Goal: Task Accomplishment & Management: Use online tool/utility

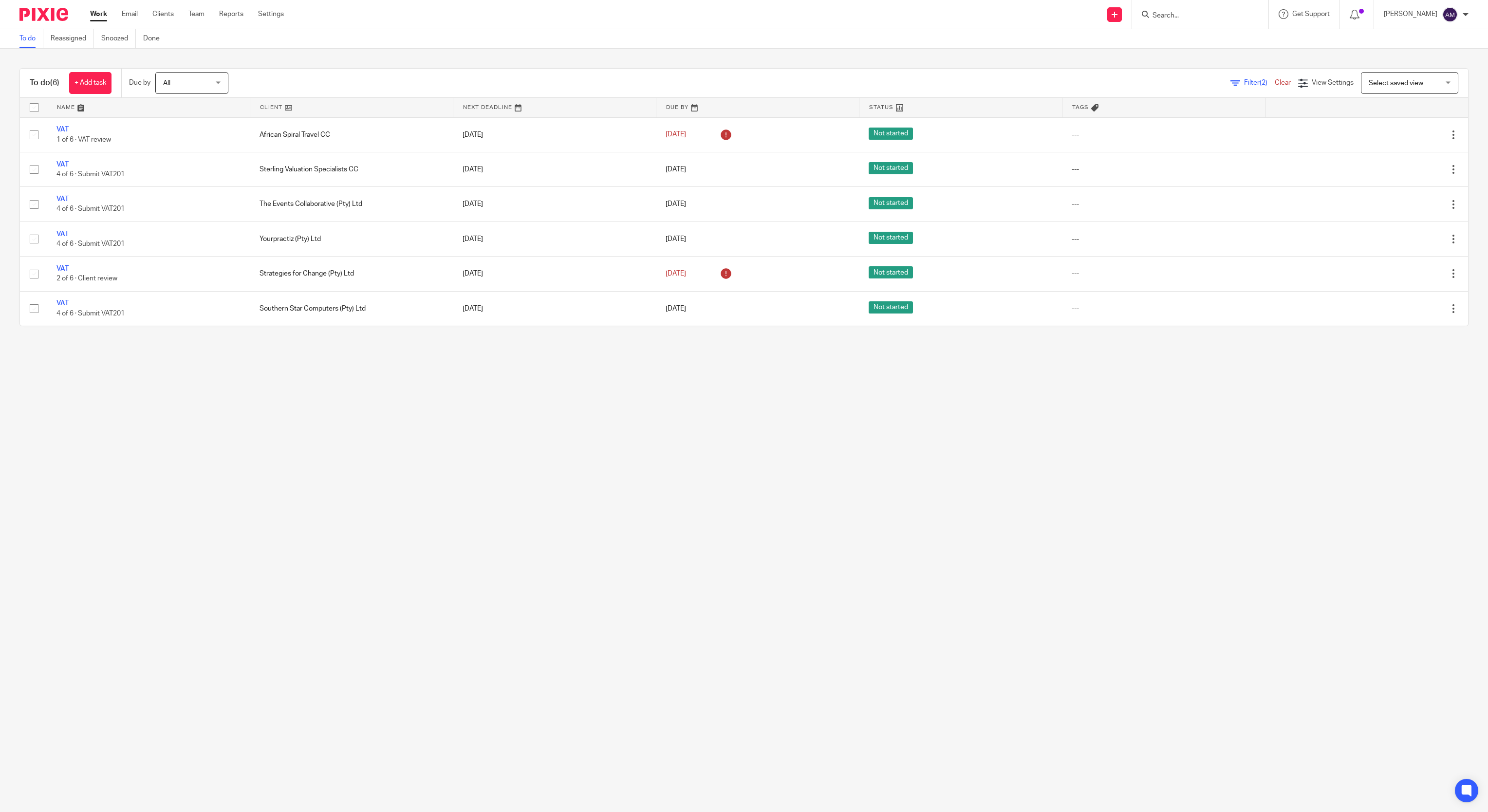
click at [1174, 12] on input "Search" at bounding box center [1195, 15] width 88 height 8
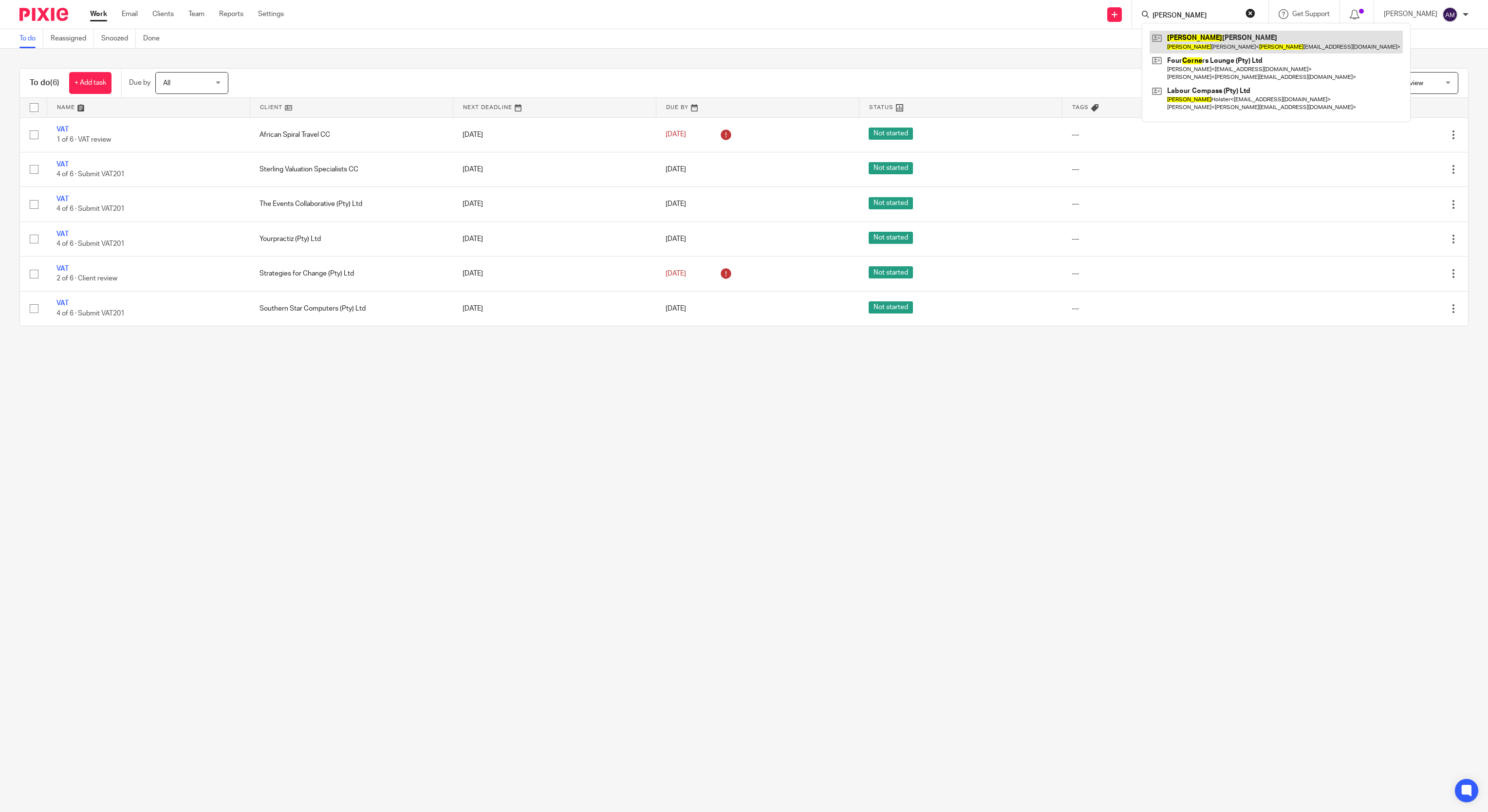
type input "corine"
click at [1253, 44] on link at bounding box center [1276, 42] width 253 height 23
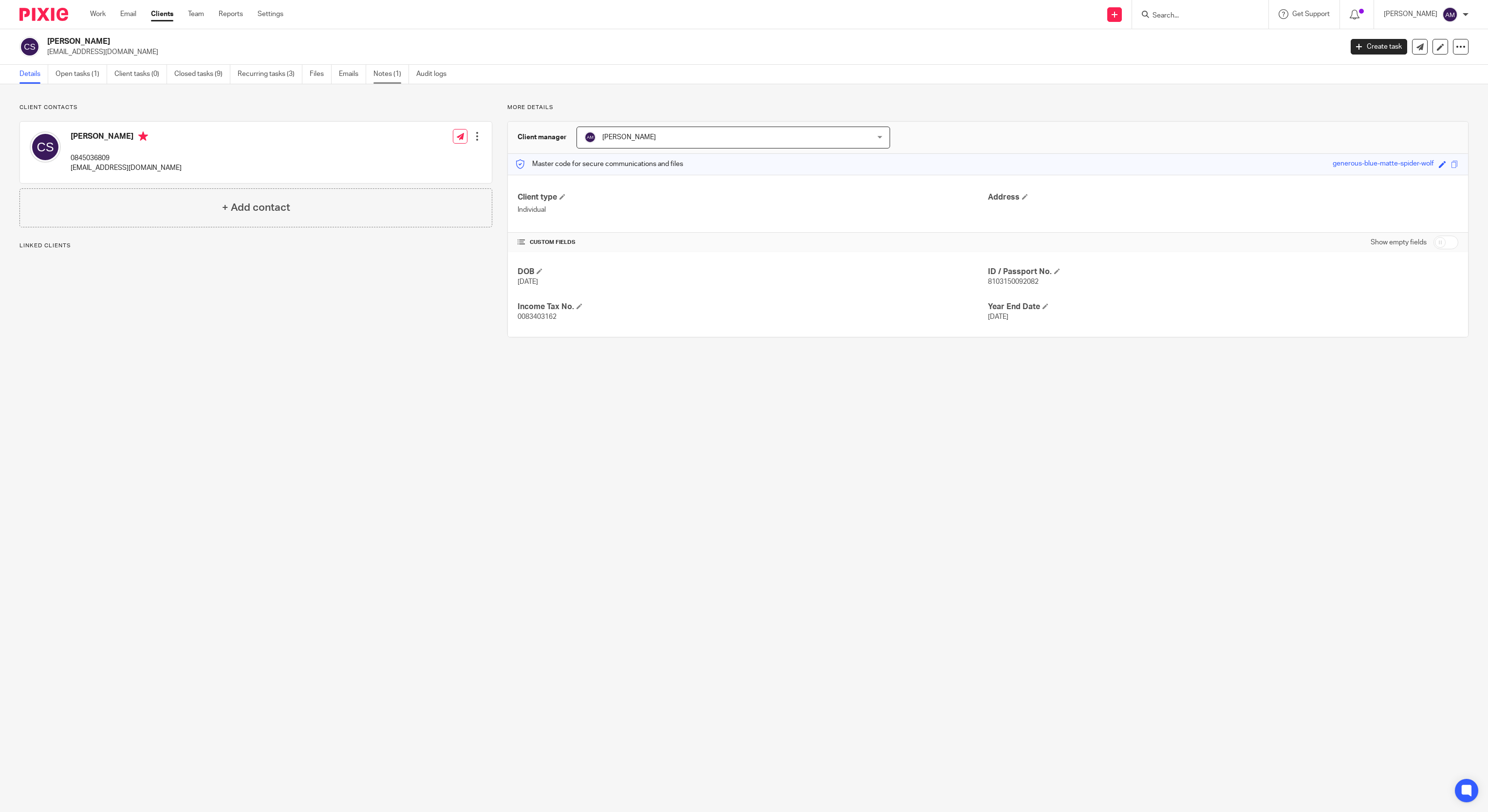
click at [382, 74] on link "Notes (1)" at bounding box center [391, 75] width 36 height 19
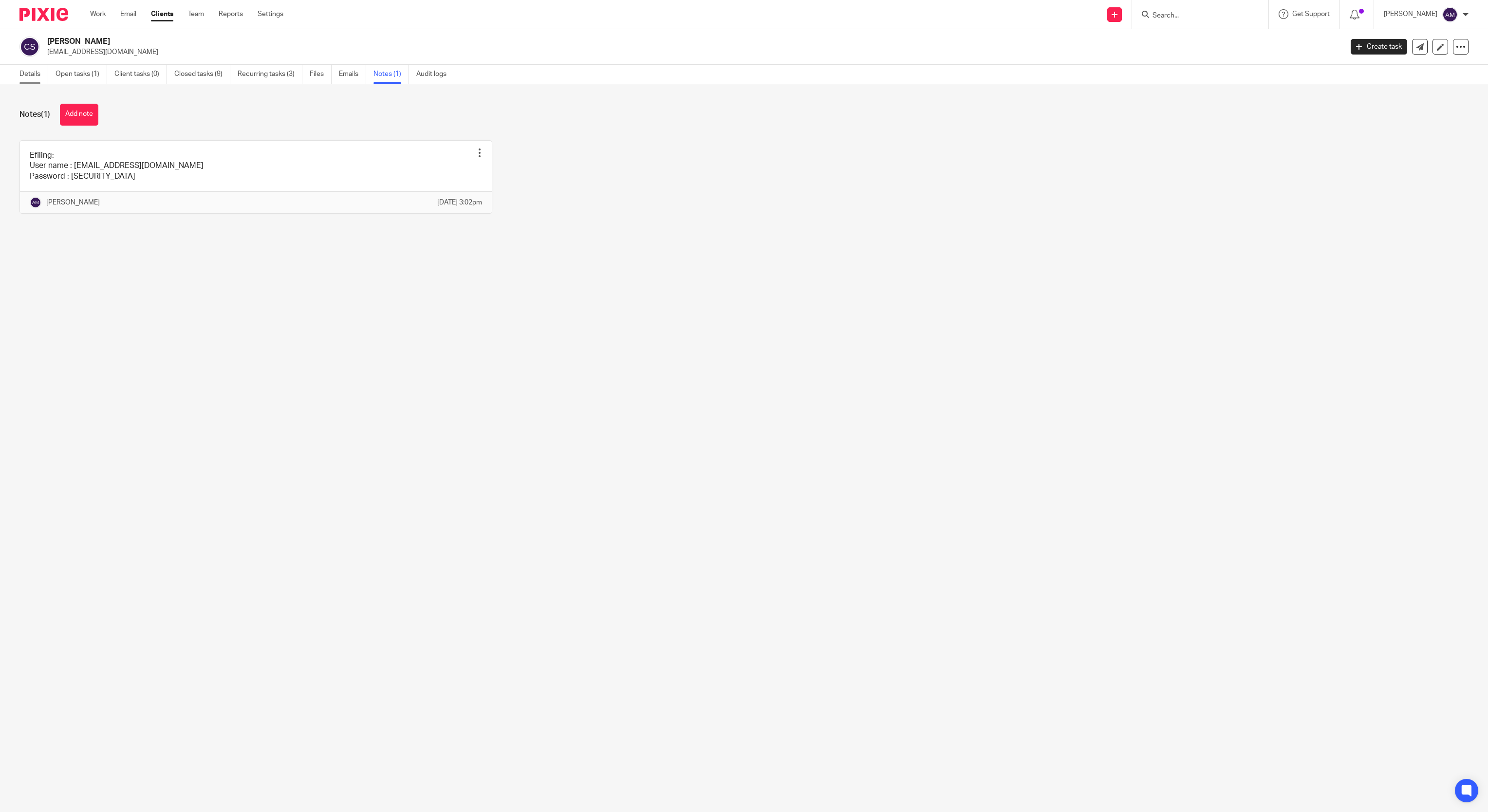
click at [33, 71] on link "Details" at bounding box center [34, 75] width 28 height 19
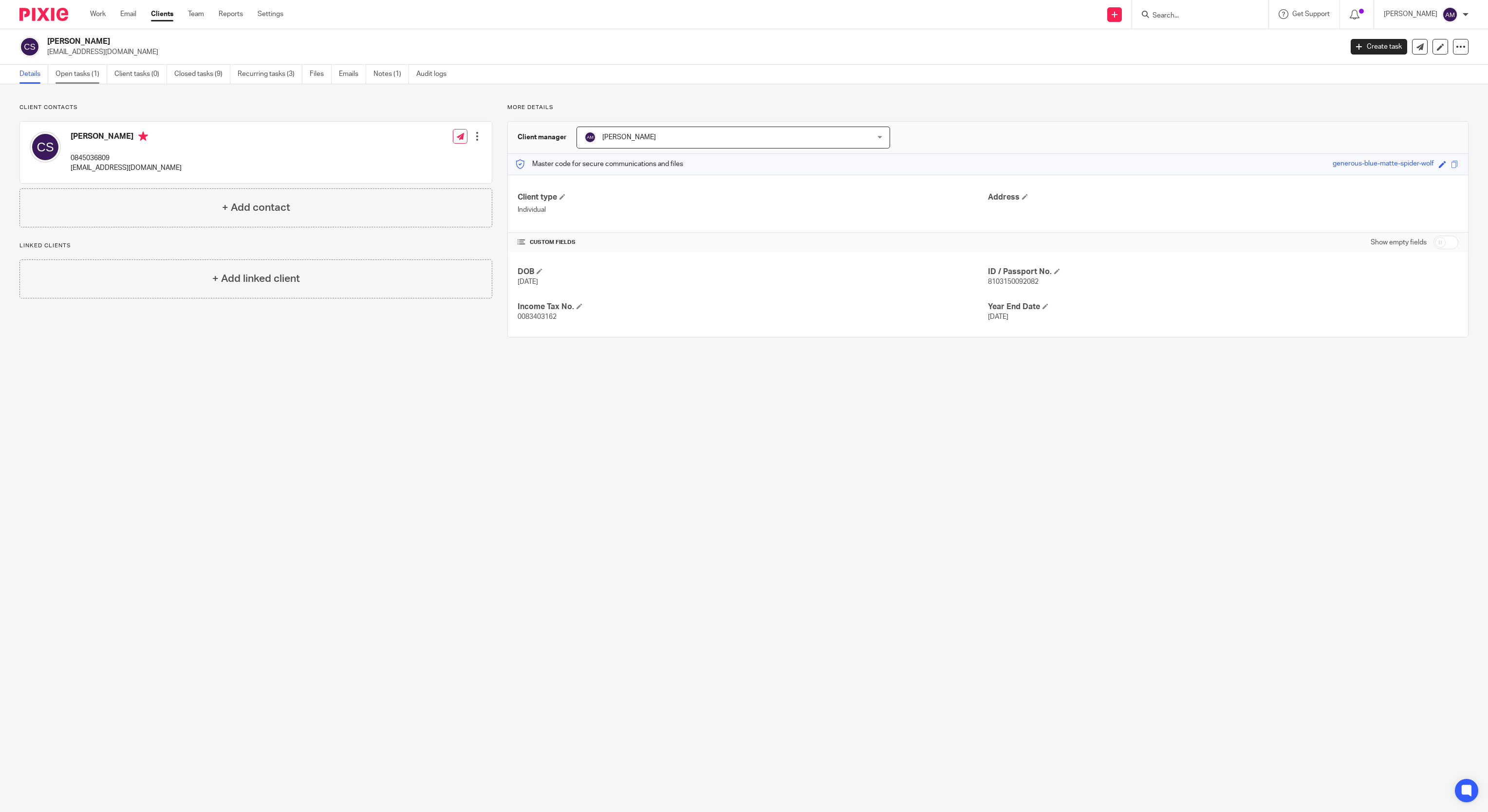
click at [74, 73] on link "Open tasks (1)" at bounding box center [81, 75] width 52 height 19
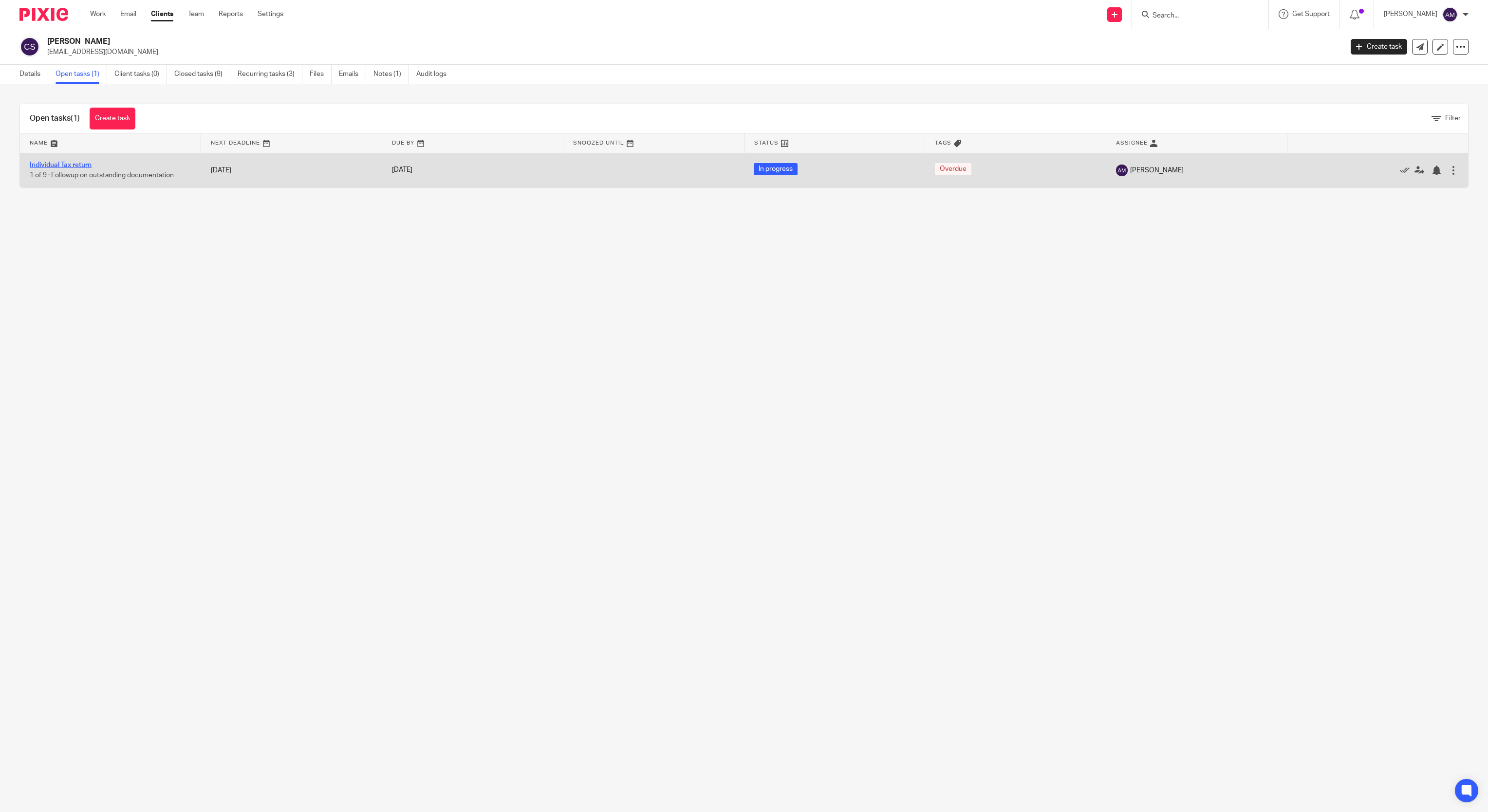
click at [60, 162] on link "Individual Tax return" at bounding box center [60, 164] width 61 height 7
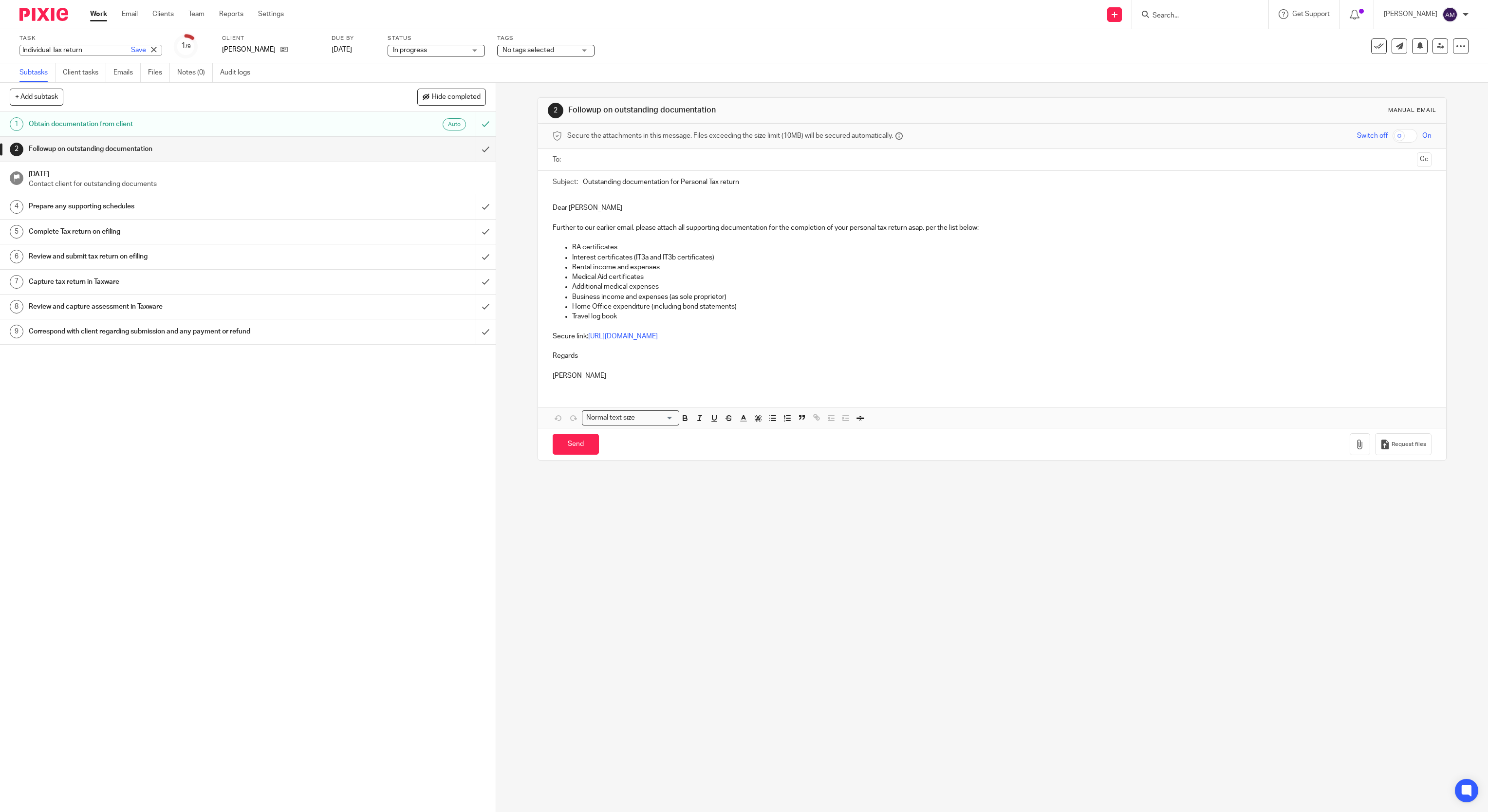
click at [77, 46] on div "Individual Tax return Save Individual Tax return" at bounding box center [91, 50] width 143 height 11
click at [87, 49] on input "Individual Tax return" at bounding box center [91, 50] width 143 height 11
type input "Individual Tax return 2025"
click at [131, 49] on link "Save" at bounding box center [139, 50] width 15 height 9
click at [464, 146] on input "submit" at bounding box center [248, 149] width 496 height 25
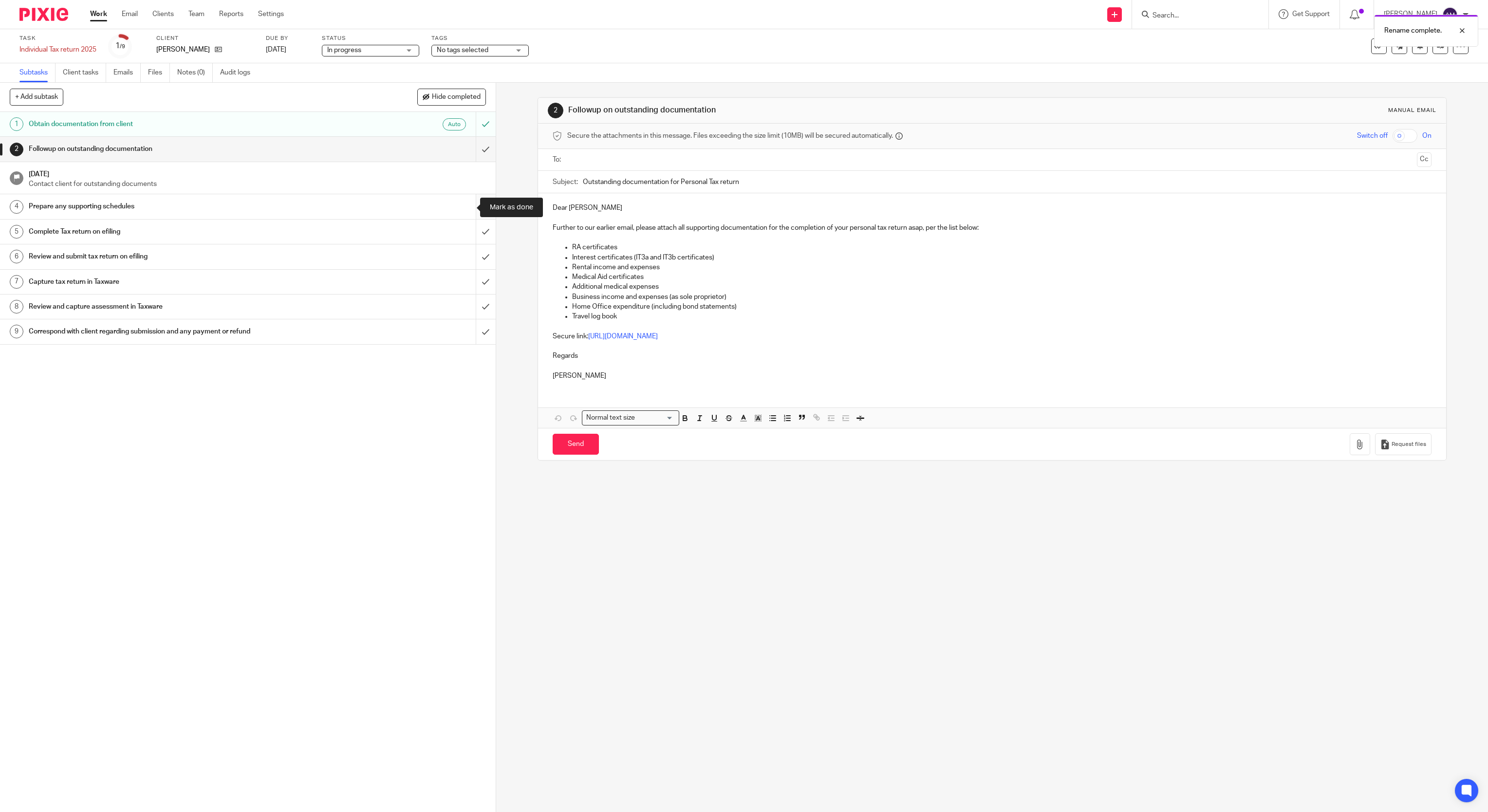
click at [468, 211] on input "submit" at bounding box center [248, 207] width 496 height 25
click at [467, 228] on input "submit" at bounding box center [248, 231] width 496 height 25
click at [465, 263] on input "submit" at bounding box center [248, 257] width 496 height 25
click at [464, 280] on input "submit" at bounding box center [248, 282] width 496 height 25
click at [464, 306] on input "submit" at bounding box center [248, 307] width 496 height 25
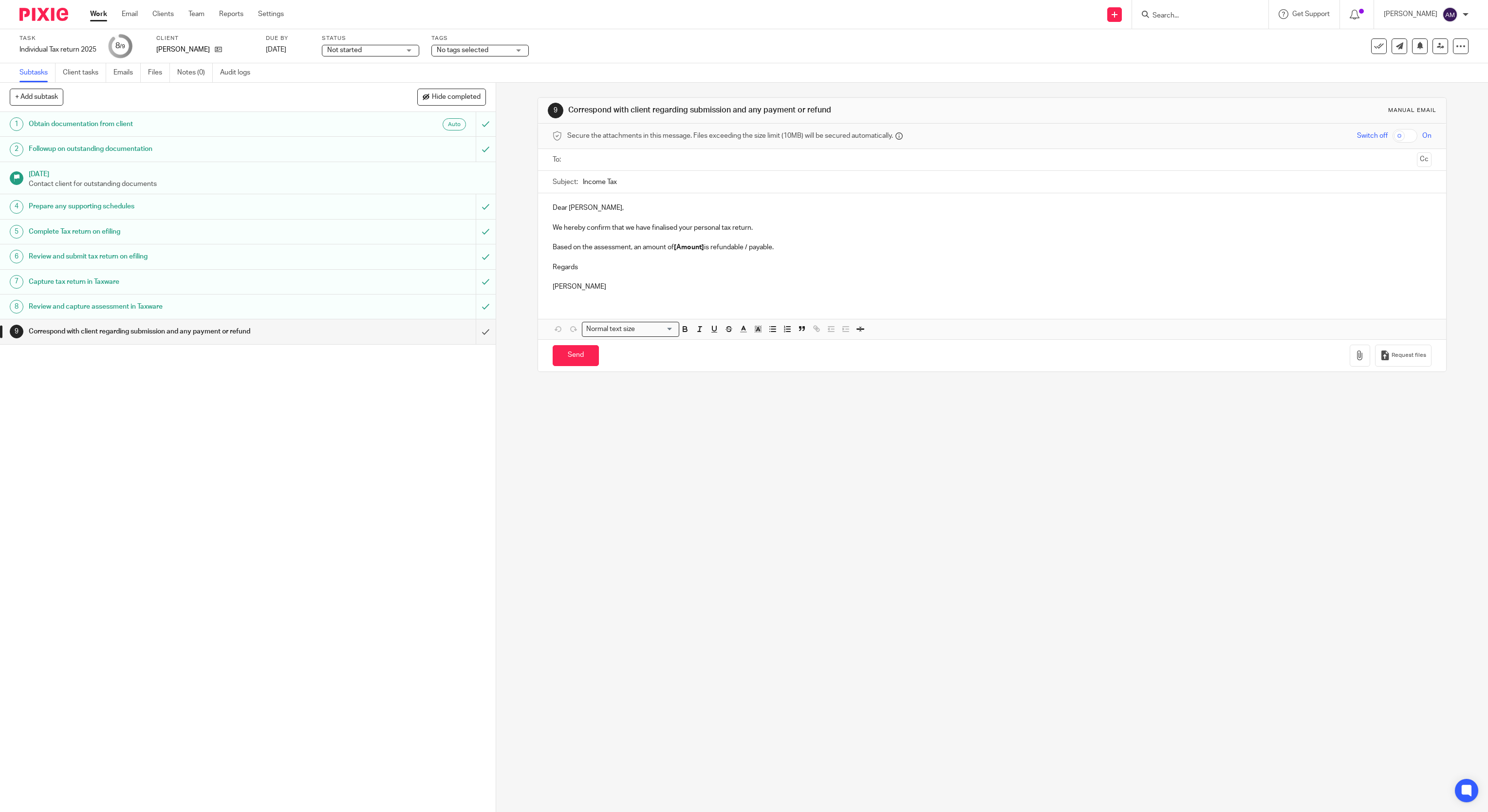
click at [651, 163] on input "text" at bounding box center [992, 160] width 843 height 11
click at [661, 189] on input "Income Tax" at bounding box center [1007, 183] width 849 height 22
type input "Income Tax 2025"
drag, startPoint x: 671, startPoint y: 252, endPoint x: 701, endPoint y: 253, distance: 30.0
click at [701, 252] on strong "[Amount]" at bounding box center [689, 248] width 30 height 7
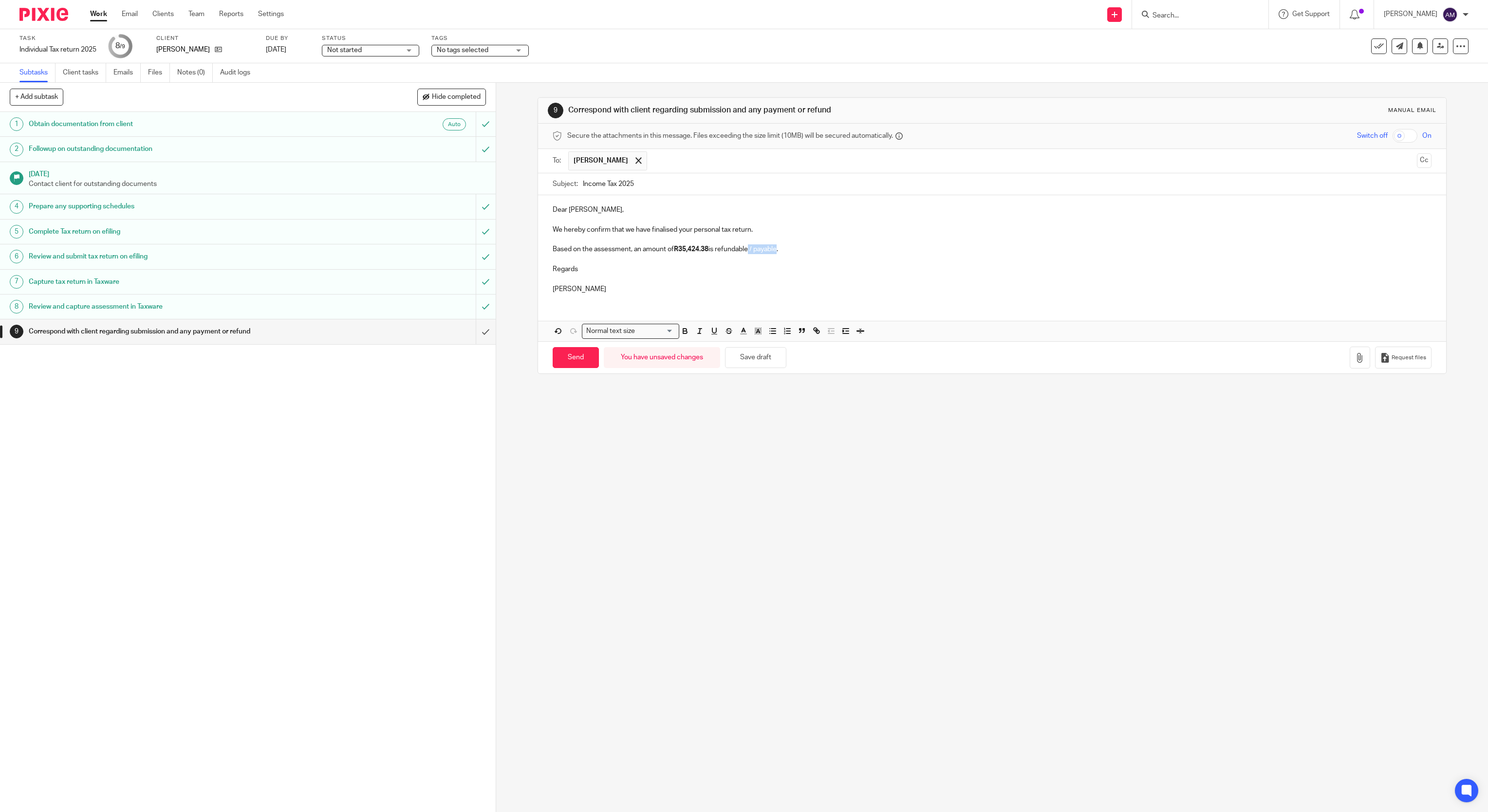
drag, startPoint x: 747, startPoint y: 251, endPoint x: 790, endPoint y: 266, distance: 45.5
click at [776, 252] on p "Based on the assessment, an amount of R35,424.38 is refundable / payable." at bounding box center [992, 249] width 880 height 9
click at [701, 249] on strong "R35,424.38" at bounding box center [691, 248] width 35 height 7
click at [814, 254] on p "Based on the assessment, an amount of R35,424.58 is refundable." at bounding box center [992, 249] width 880 height 9
click at [574, 361] on input "Send" at bounding box center [575, 357] width 46 height 21
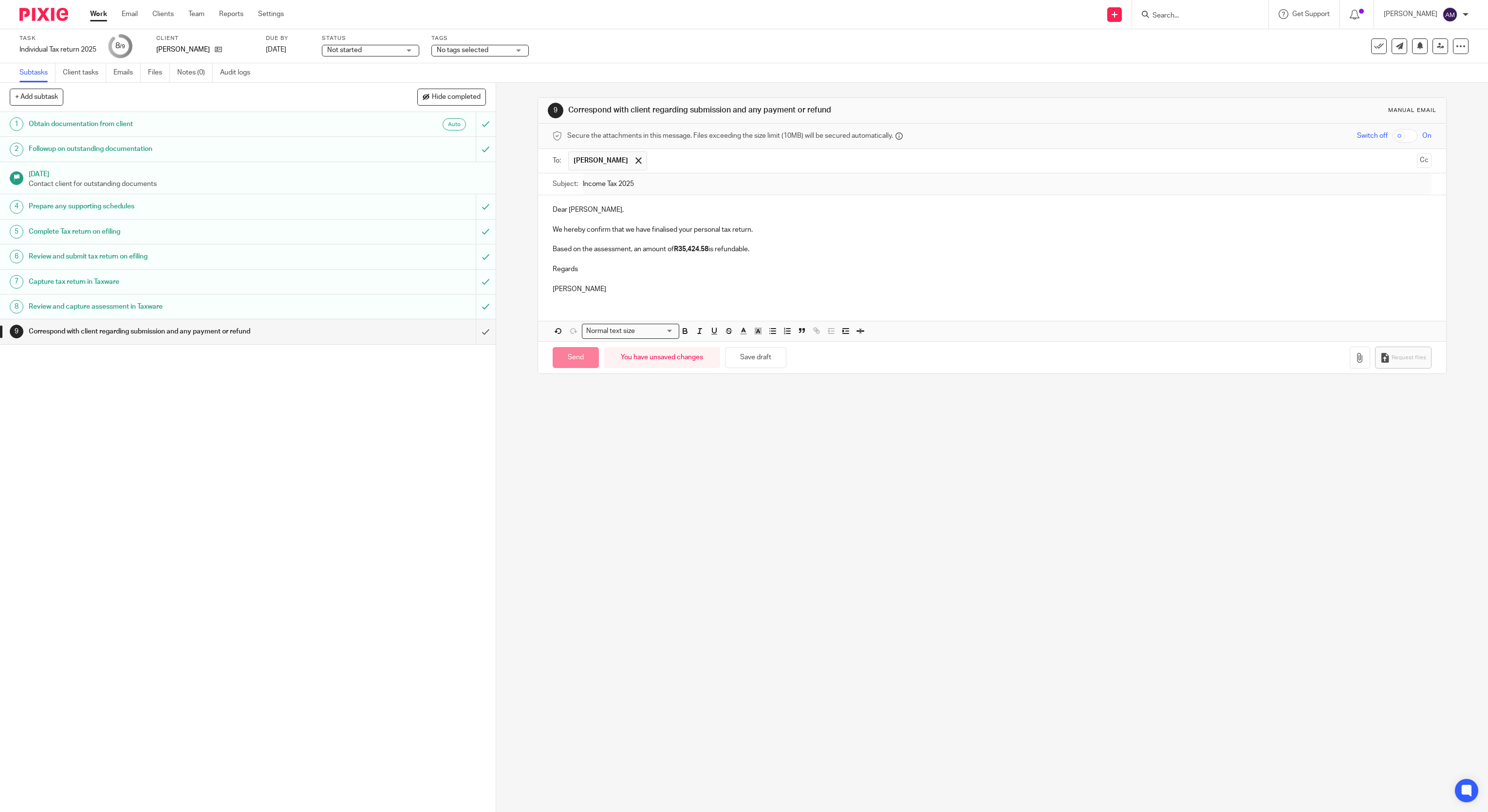
type input "Sent"
